Goal: Information Seeking & Learning: Check status

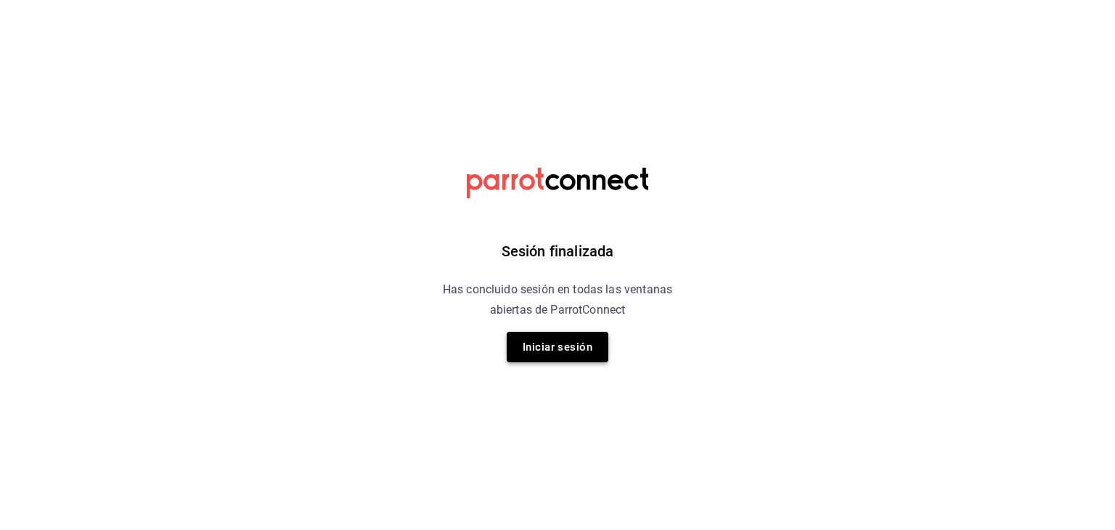
click at [517, 360] on button "Iniciar sesión" at bounding box center [558, 347] width 102 height 30
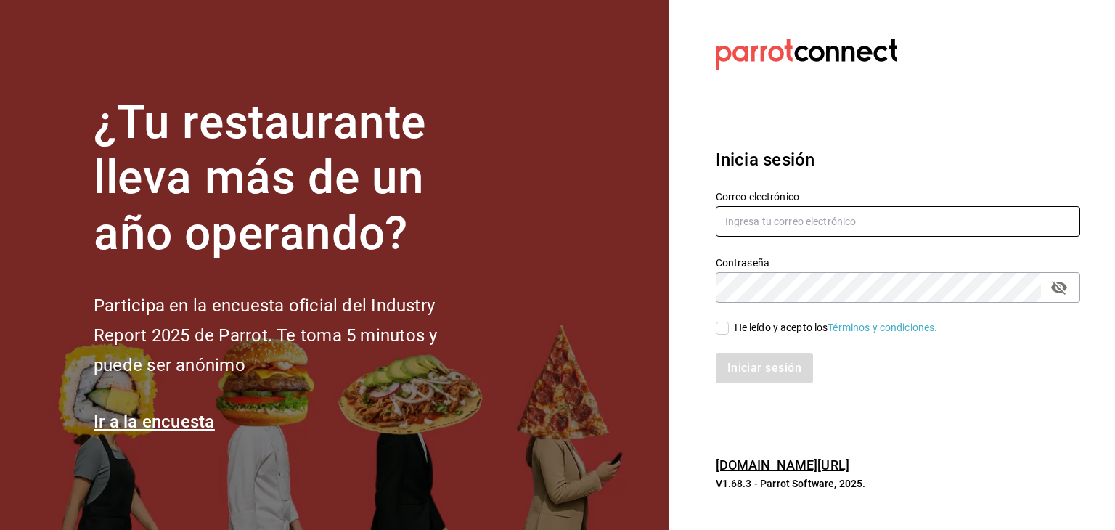
type input "[EMAIL_ADDRESS][DOMAIN_NAME]"
click at [728, 327] on input "He leído y acepto los Términos y condiciones." at bounding box center [722, 328] width 13 height 13
checkbox input "true"
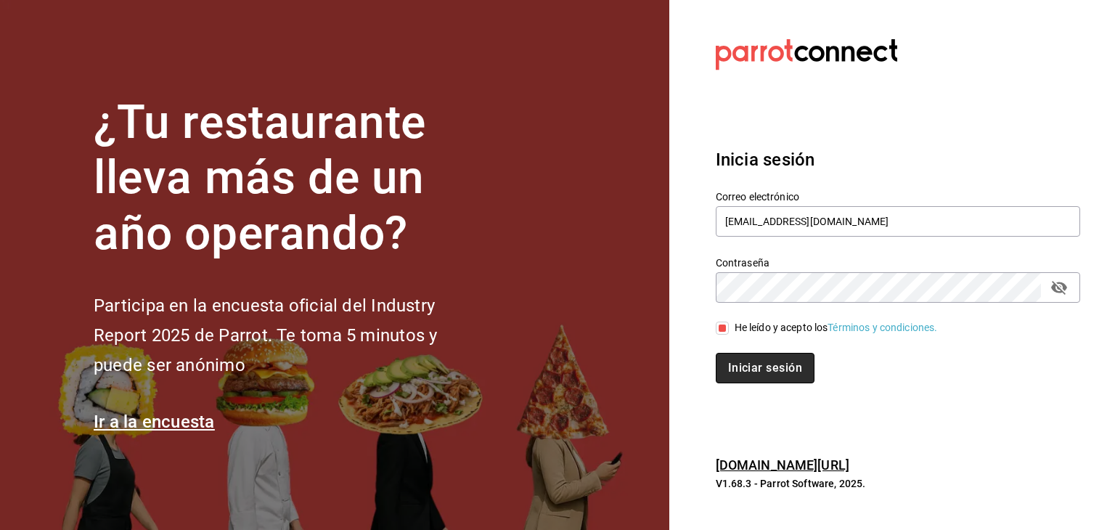
click at [726, 364] on button "Iniciar sesión" at bounding box center [765, 368] width 99 height 30
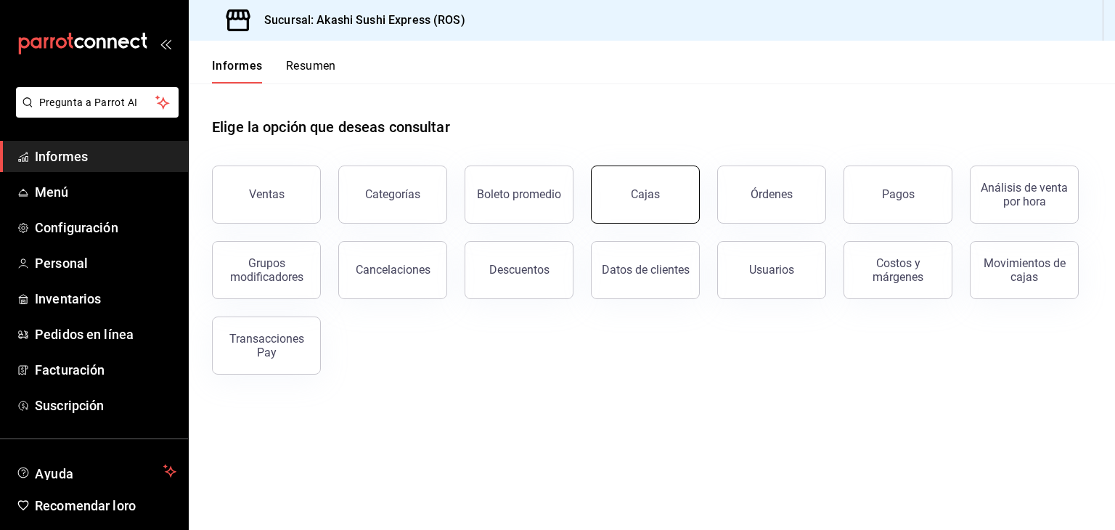
click at [629, 184] on button "Cajas" at bounding box center [645, 194] width 109 height 58
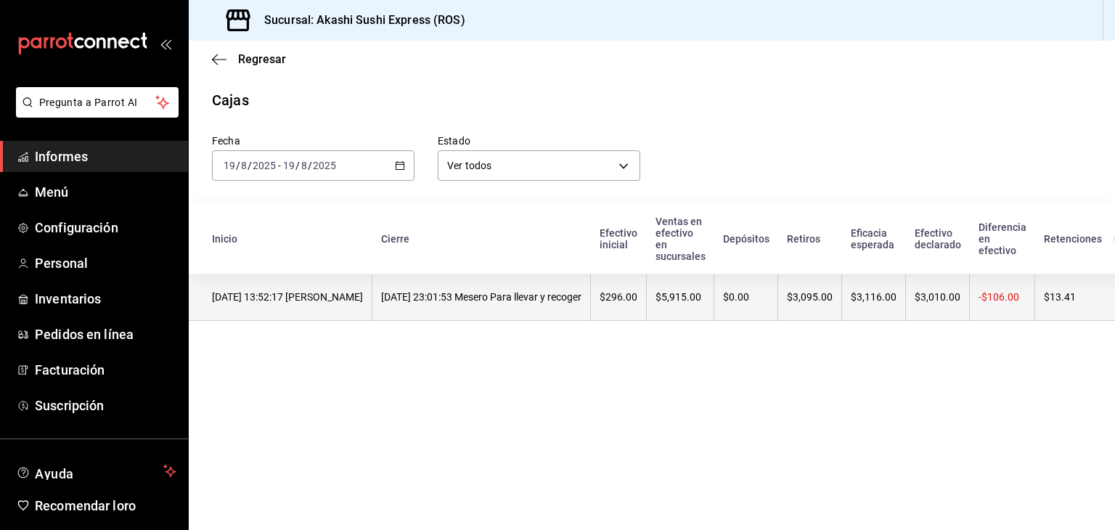
click at [819, 299] on font "$3,095.00" at bounding box center [810, 297] width 46 height 12
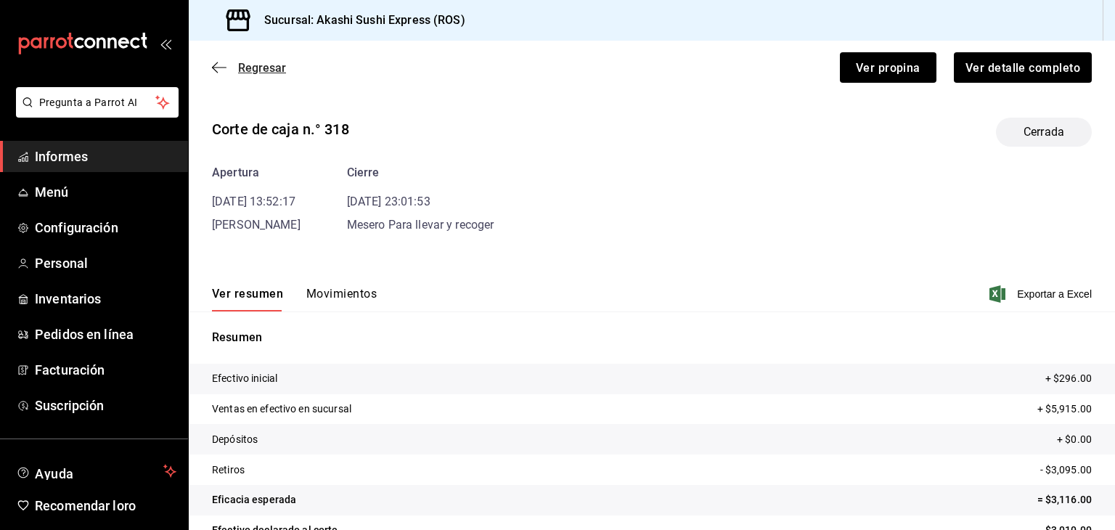
click at [279, 73] on font "Regresar" at bounding box center [262, 68] width 48 height 14
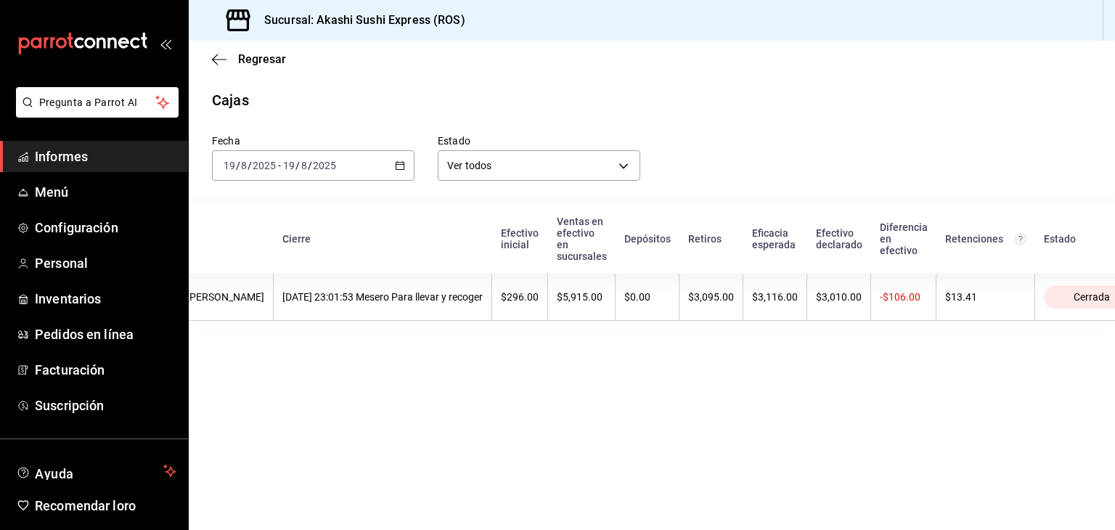
scroll to position [0, 100]
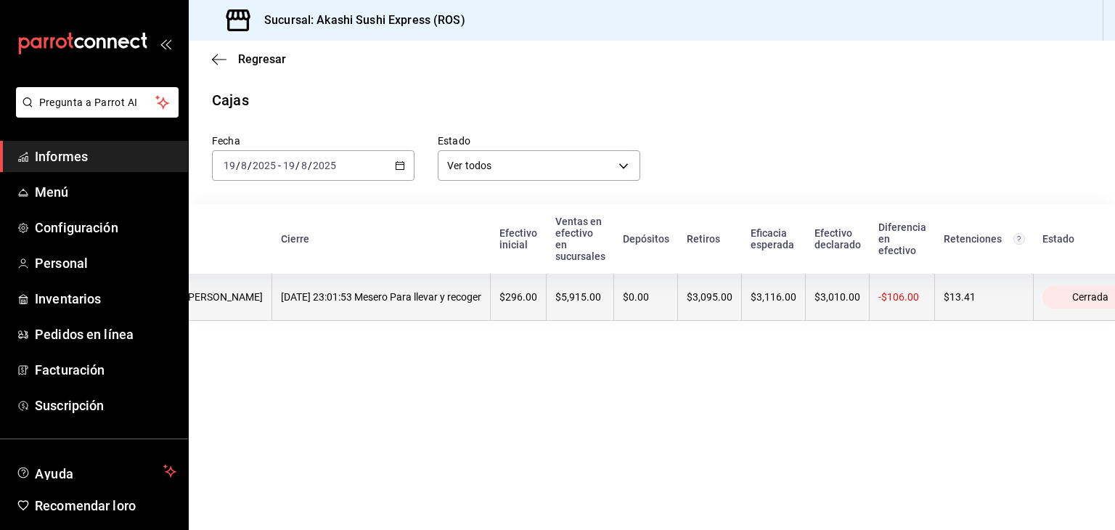
click at [537, 300] on font "$296.00" at bounding box center [518, 297] width 38 height 12
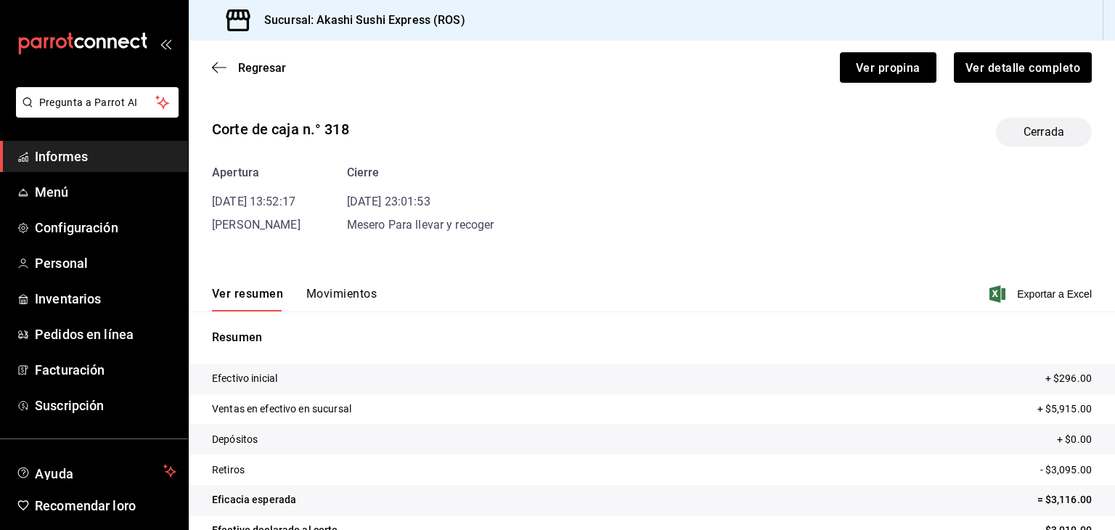
click at [359, 291] on font "Movimientos" at bounding box center [341, 294] width 70 height 14
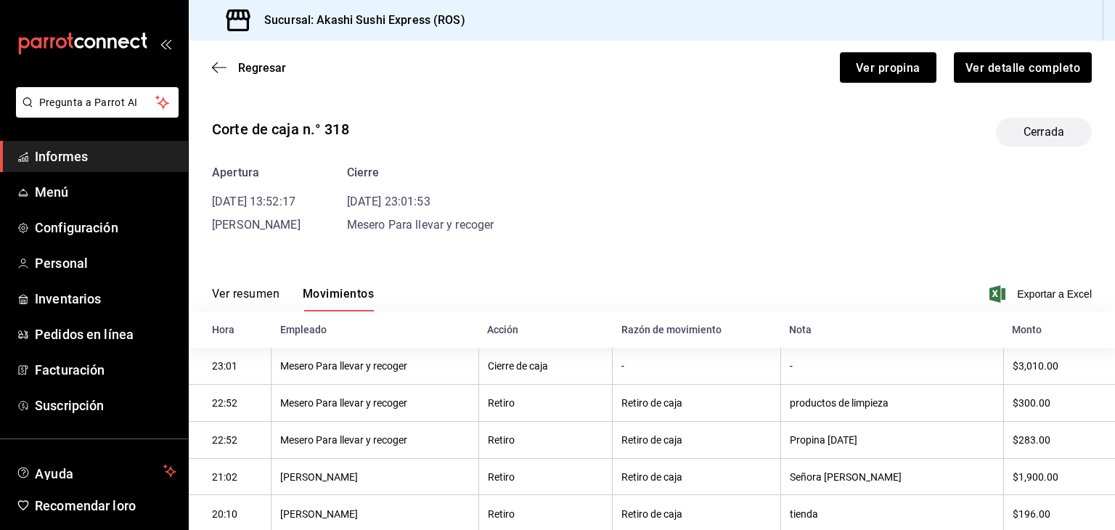
scroll to position [155, 0]
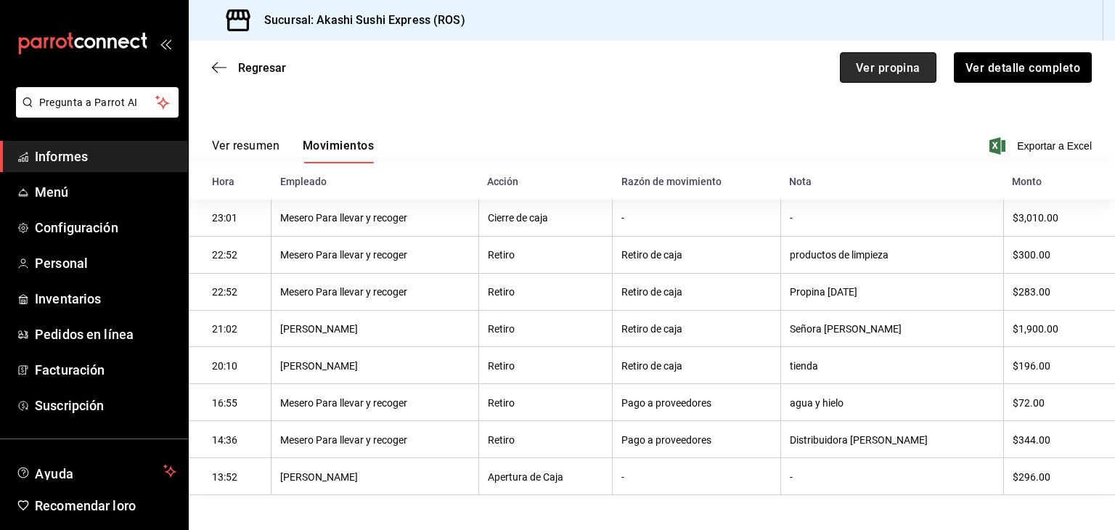
click at [844, 80] on button "Ver propina" at bounding box center [888, 67] width 97 height 30
